Goal: Find specific page/section: Locate a particular part of the current website

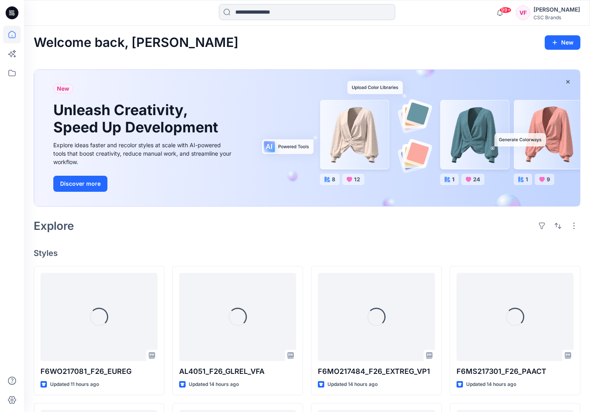
click at [253, 13] on input at bounding box center [307, 12] width 176 height 16
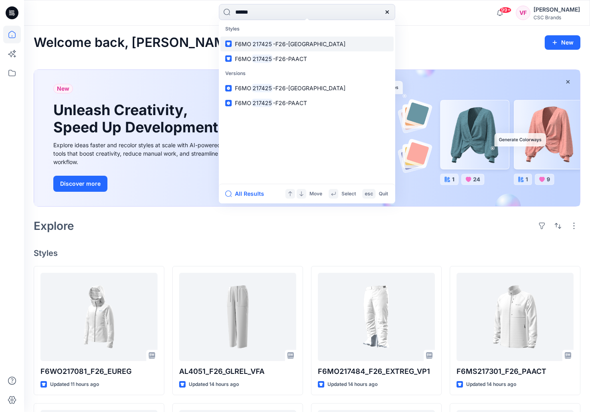
type input "******"
click at [281, 41] on span "-F26-[GEOGRAPHIC_DATA]" at bounding box center [309, 44] width 73 height 7
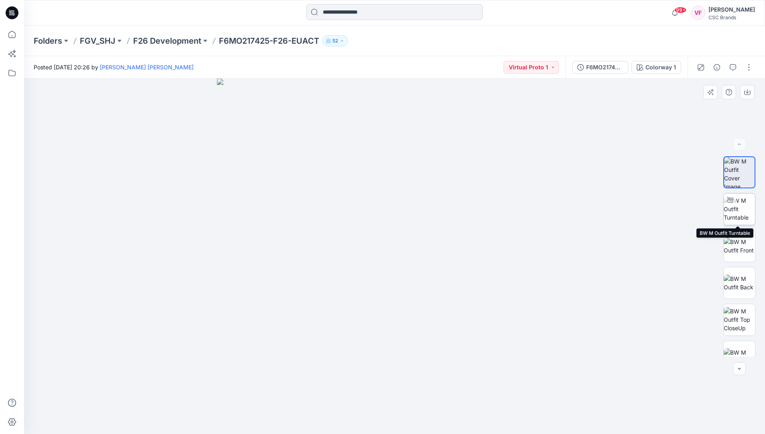
click at [596, 207] on img at bounding box center [739, 209] width 31 height 25
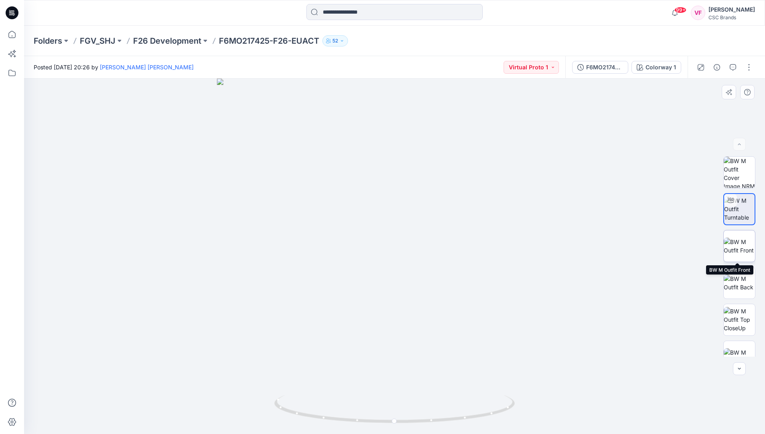
click at [596, 243] on img at bounding box center [739, 246] width 31 height 17
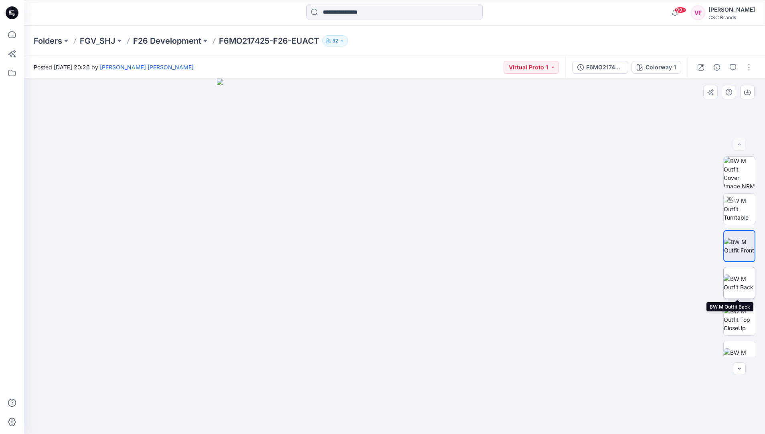
click at [596, 279] on img at bounding box center [739, 283] width 31 height 17
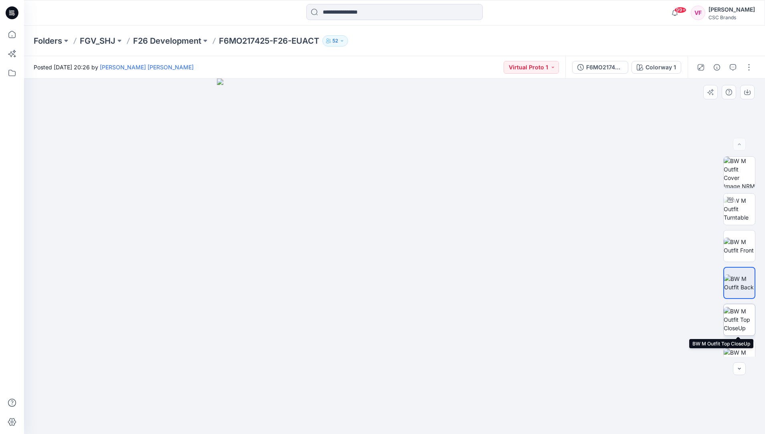
click at [596, 321] on img at bounding box center [739, 319] width 31 height 25
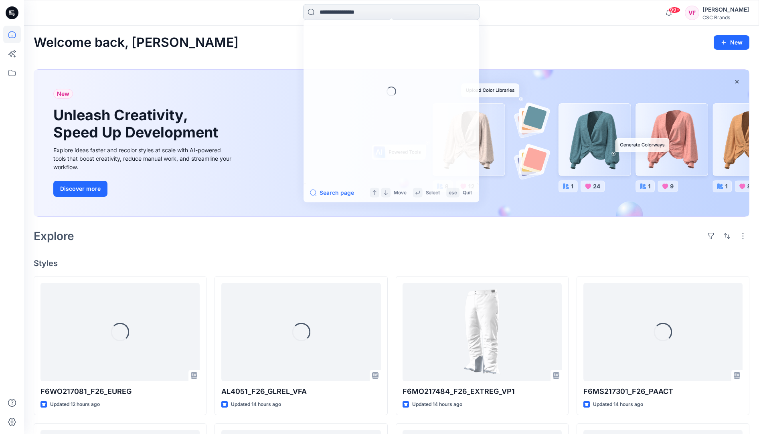
click at [339, 12] on input at bounding box center [391, 12] width 176 height 16
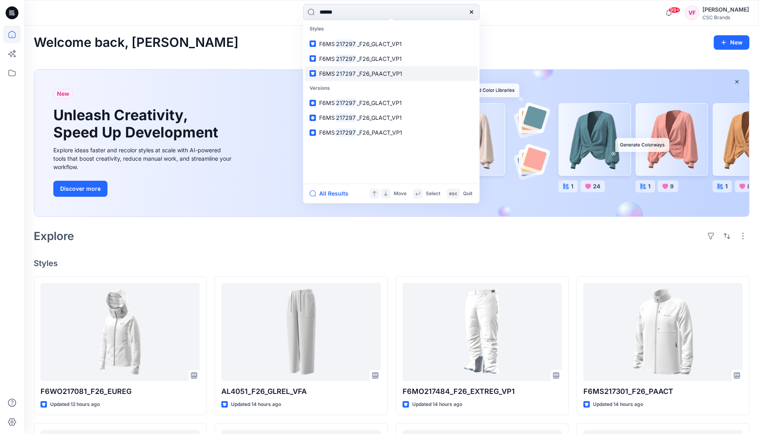
type input "******"
click at [359, 70] on span "_F26_PAACT_VP1" at bounding box center [379, 73] width 45 height 7
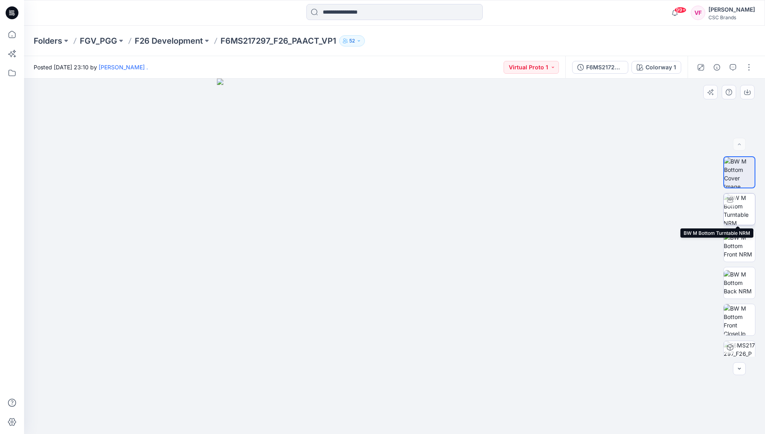
click at [739, 207] on img at bounding box center [739, 209] width 31 height 31
drag, startPoint x: 397, startPoint y: 425, endPoint x: 479, endPoint y: 422, distance: 82.7
click at [481, 422] on icon at bounding box center [395, 411] width 243 height 30
drag, startPoint x: 479, startPoint y: 417, endPoint x: 442, endPoint y: 412, distance: 36.9
click at [442, 412] on icon at bounding box center [395, 411] width 243 height 30
